Goal: Task Accomplishment & Management: Manage account settings

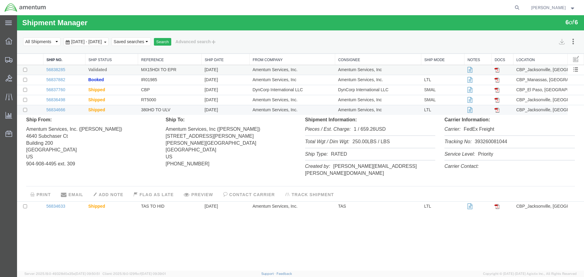
click at [74, 71] on td "56838285" at bounding box center [64, 70] width 42 height 10
click at [57, 68] on div at bounding box center [300, 142] width 567 height 255
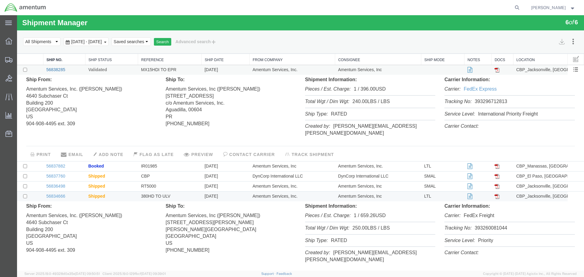
click at [56, 69] on link "56838285" at bounding box center [55, 69] width 19 height 5
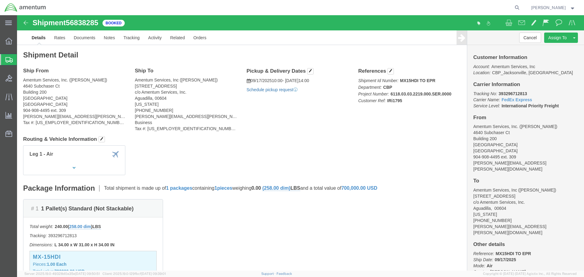
click link "Schedule pickup request"
click at [0, 0] on span "Create Shipment" at bounding box center [0, 0] width 0 height 0
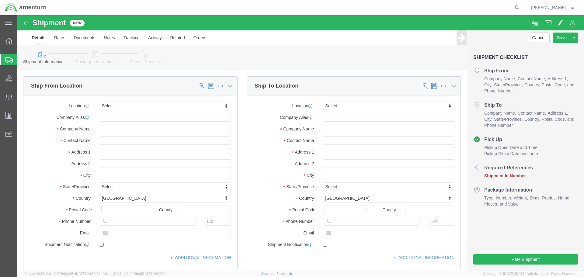
select select
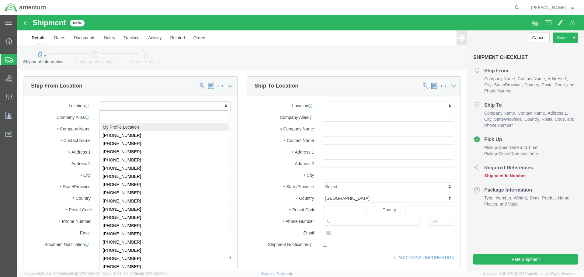
select select "MYPROFILE"
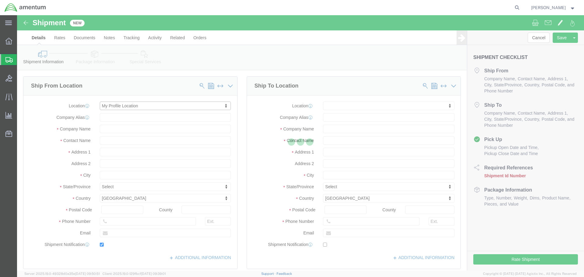
type input "4640 Subchaser Ct"
type input "Building 200"
type input "32244"
type input "[PHONE_NUMBER]"
type input "309"
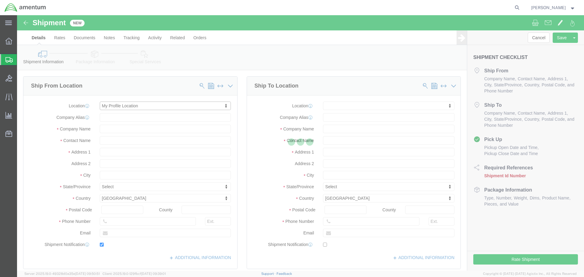
type input "[PERSON_NAME][EMAIL_ADDRESS][PERSON_NAME][DOMAIN_NAME]"
checkbox input "true"
type input "Amentum Services, Inc."
type input "[PERSON_NAME]"
type input "[GEOGRAPHIC_DATA]"
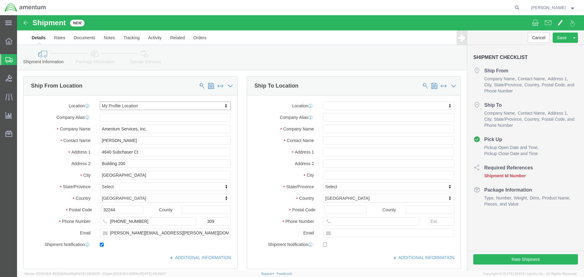
select select "FL"
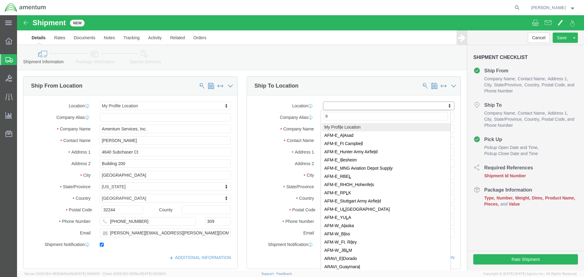
type input "lrt"
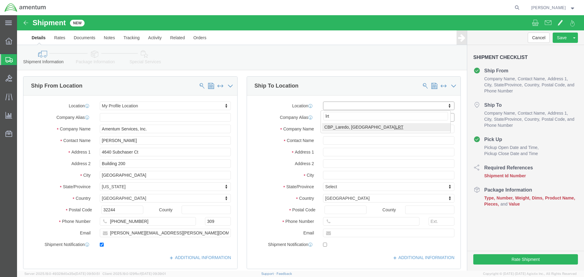
select select "49940"
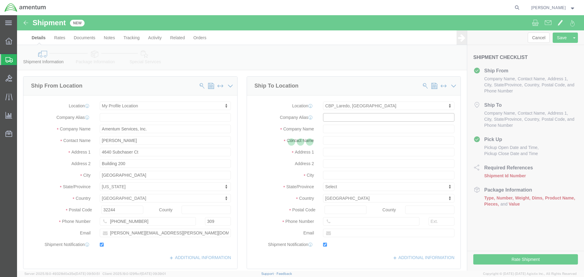
type input "[STREET_ADDRESS][PERSON_NAME]"
type input "Hangar 3"
type input "78041"
type input "[PHONE_NUMBER]"
type input "[EMAIL_ADDRESS][PERSON_NAME][DOMAIN_NAME]"
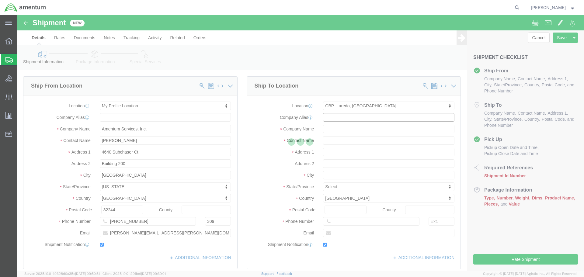
checkbox input "true"
type input "Amentum Services, Inc"
type input "[PERSON_NAME][GEOGRAPHIC_DATA]"
type input "Laredo"
select select "[GEOGRAPHIC_DATA]"
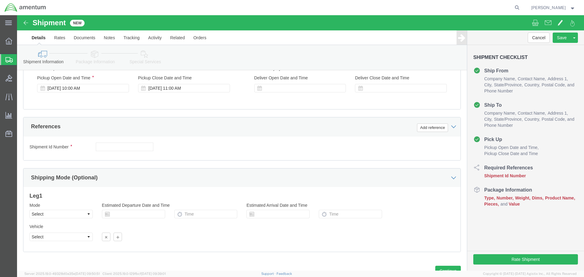
scroll to position [243, 0]
click input "text"
type input "STHD TO LRT"
click button "Add reference"
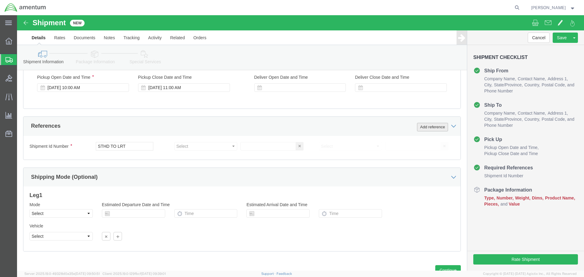
click button "Add reference"
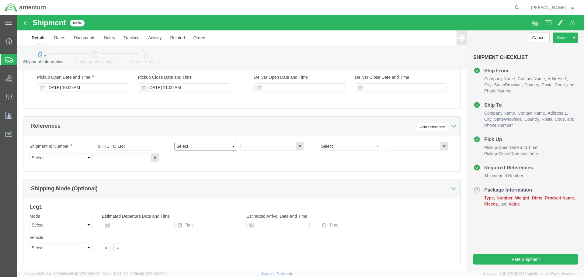
click select "Select Account Type Activity ID Airline Appointment Number ASN Batch Request # …"
select select "PROJNUM"
click select "Select Account Type Activity ID Airline Appointment Number ASN Batch Request # …"
type input "6118.03.03.2219.000.SER.0000"
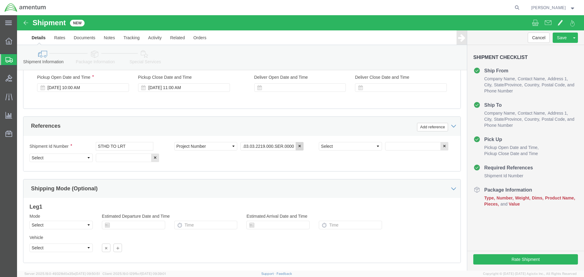
scroll to position [0, 0]
select select "DEPT"
type input "CBP"
select select "CUSTREF"
type input "IR61194"
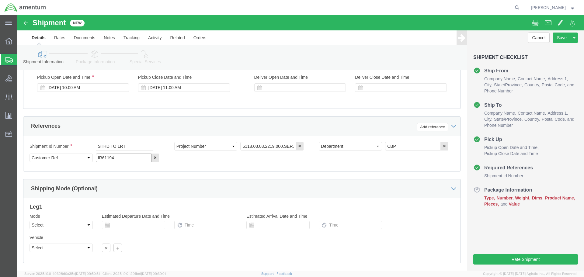
scroll to position [278, 0]
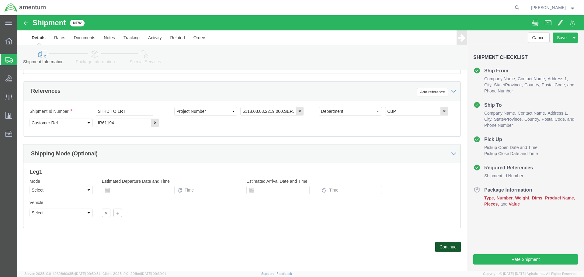
click button "Continue"
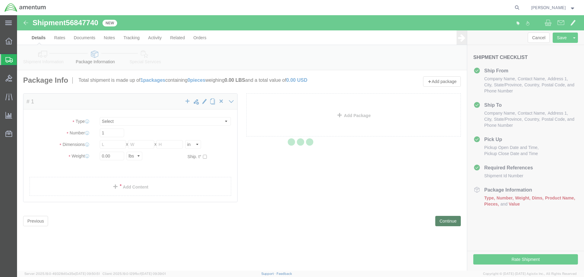
select select "CBOX"
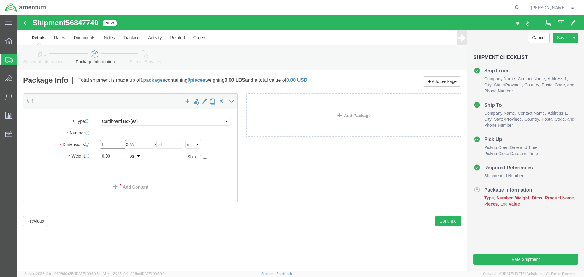
click input "text"
type input "48"
type input "40"
type input "53"
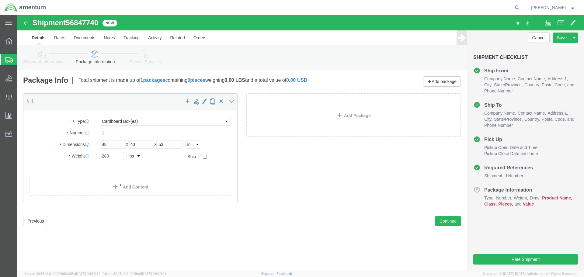
type input "280"
click select "Select BCK Boxes Bale(s) Basket(s) Bolt(s) Bottle(s) Buckets Bulk Bundle(s) Can…"
select select "PSNS"
click select "Select BCK Boxes Bale(s) Basket(s) Bolt(s) Bottle(s) Buckets Bulk Bundle(s) Can…"
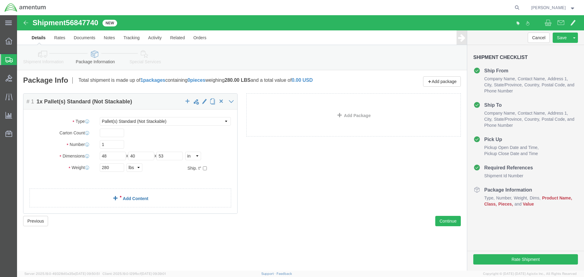
click link "Add Content"
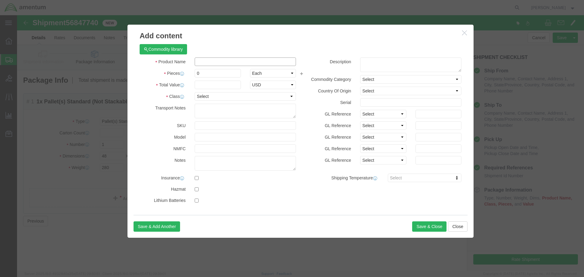
click input "text"
type input "sthd"
type input "1"
type input "700000"
click select "Select 50 55 60 65 70 85 92.5 100 125 175 250 300 400"
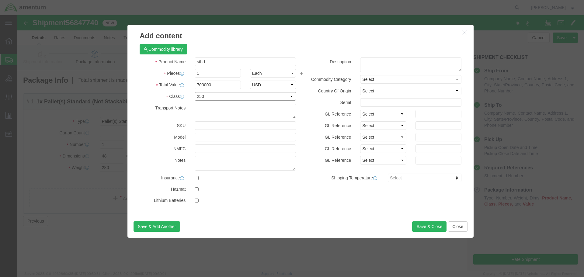
click select "Select 50 55 60 65 70 85 92.5 100 125 175 250 300 400"
select select "175"
click select "Select 50 55 60 65 70 85 92.5 100 125 175 250 300 400"
click button "Save & Close"
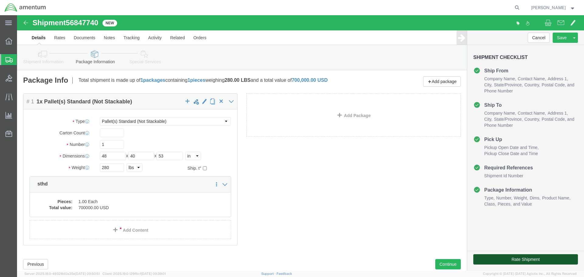
click button "Rate Shipment"
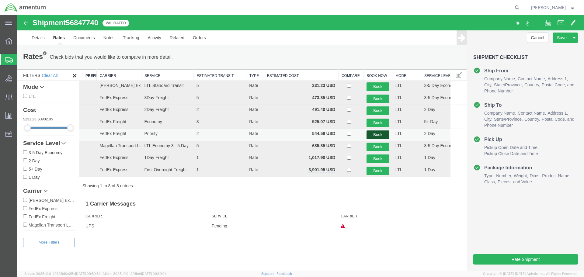
click at [376, 135] on button "Book" at bounding box center [377, 134] width 23 height 9
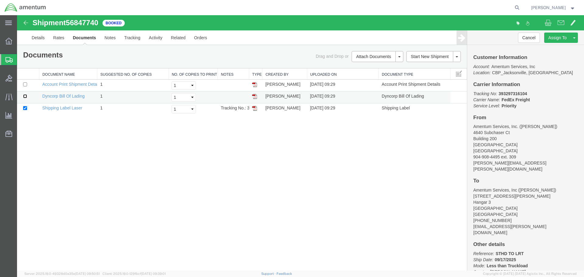
click at [25, 96] on input "checkbox" at bounding box center [25, 96] width 4 height 4
checkbox input "true"
click at [367, 66] on link "Print Documents" at bounding box center [376, 66] width 53 height 9
click at [37, 36] on link "Details" at bounding box center [38, 37] width 22 height 15
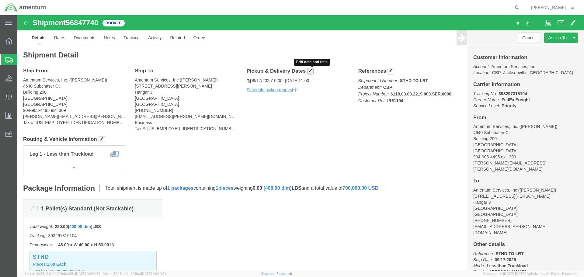
click span "button"
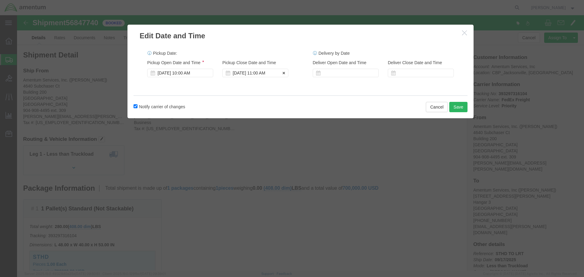
click div "[DATE] 11:00 AM"
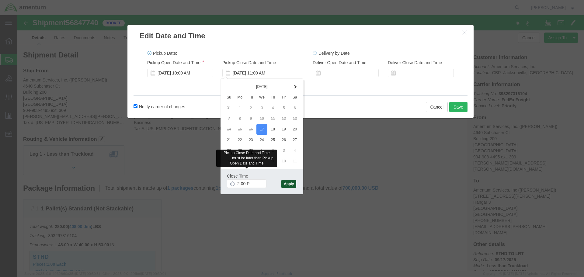
type input "2:00 PM"
click div "[DATE] 10:00 AM"
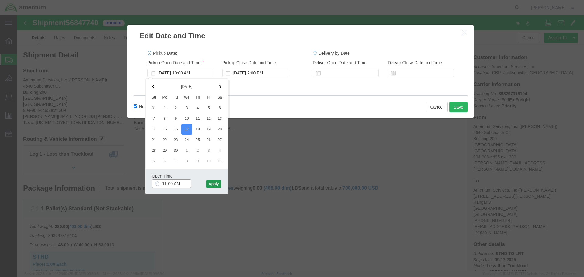
type input "11:00 AM"
click button "Apply"
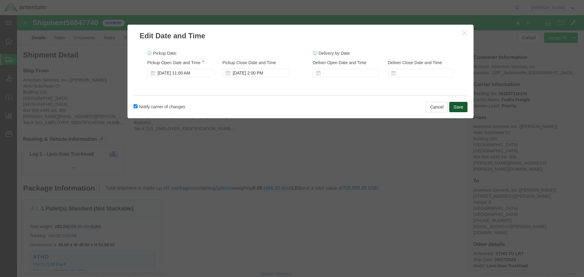
click button "Save"
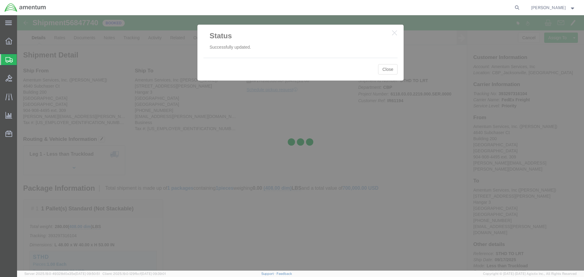
click at [386, 69] on div at bounding box center [300, 142] width 567 height 255
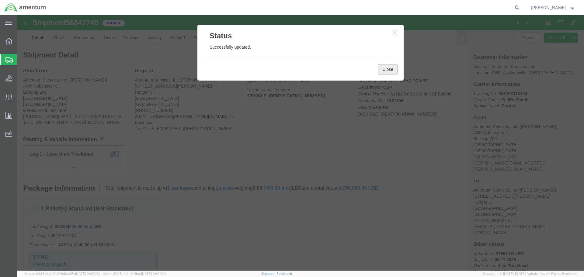
click button "Close"
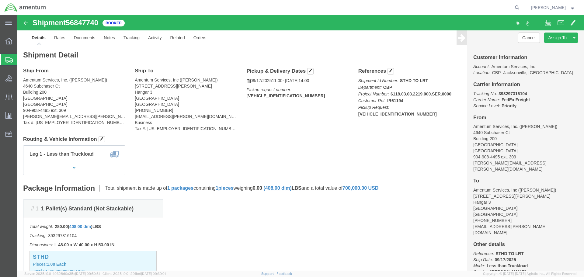
click b "393297316104"
copy b "393297316104"
